Goal: Go to known website

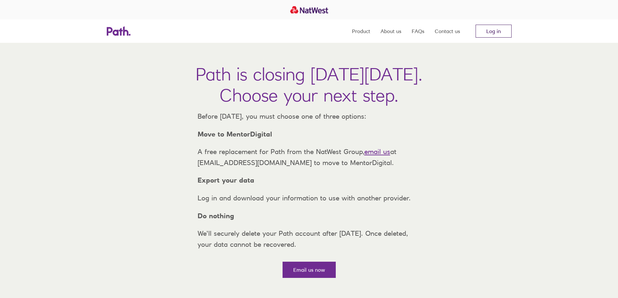
click at [485, 30] on link "Log in" at bounding box center [494, 31] width 36 height 13
